Goal: Navigation & Orientation: Go to known website

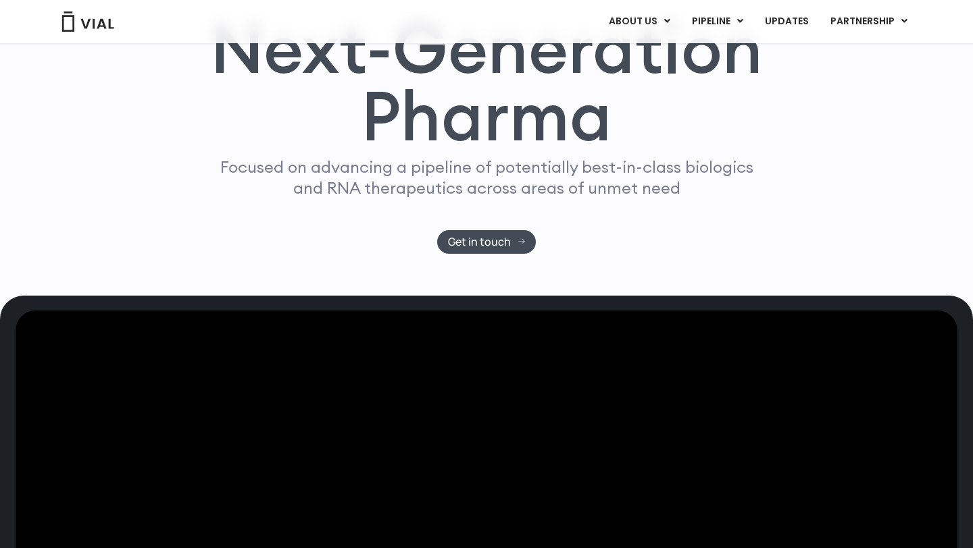
scroll to position [101, 0]
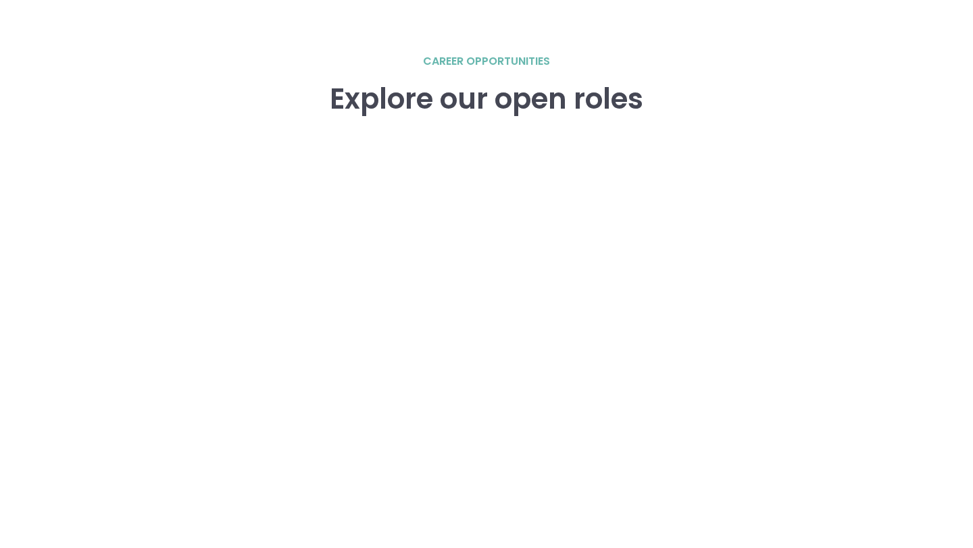
scroll to position [1880, 0]
